Goal: Find specific page/section: Find specific page/section

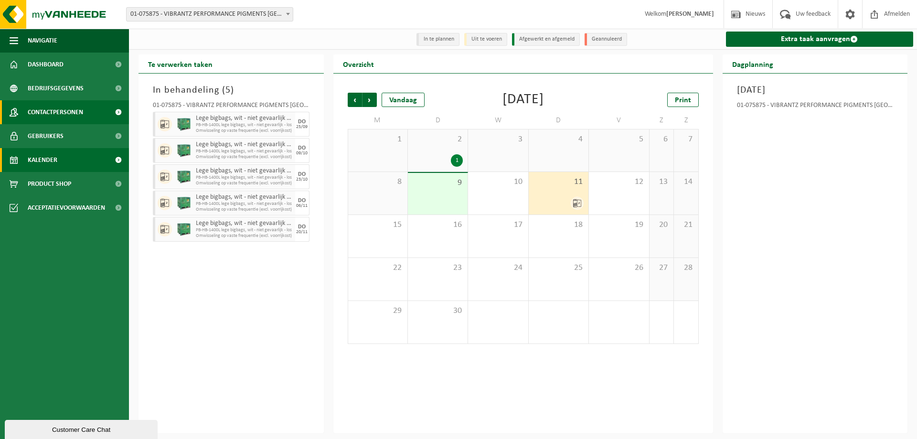
click at [45, 105] on span "Contactpersonen" at bounding box center [55, 112] width 55 height 24
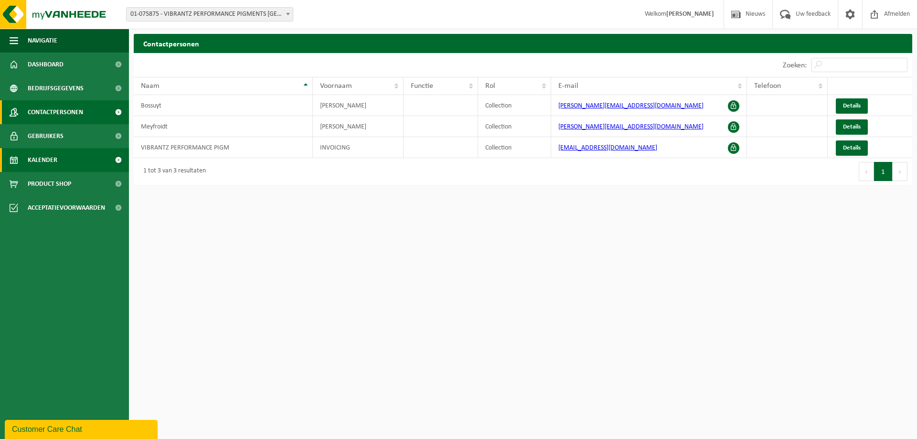
click at [48, 159] on span "Kalender" at bounding box center [43, 160] width 30 height 24
